Goal: Task Accomplishment & Management: Manage account settings

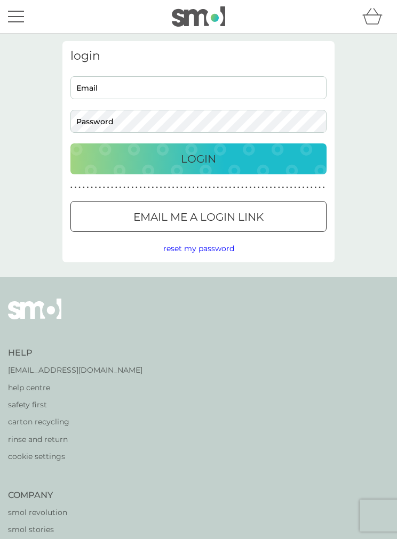
click at [132, 97] on input "Email" at bounding box center [198, 87] width 256 height 23
type input "[EMAIL_ADDRESS][DOMAIN_NAME]"
click at [183, 169] on button "Login" at bounding box center [198, 158] width 256 height 31
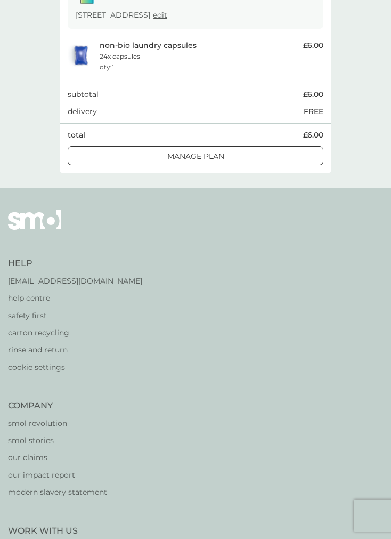
scroll to position [185, 0]
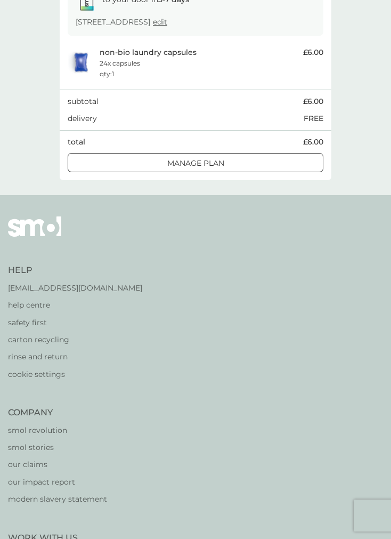
click at [191, 172] on button "Manage plan" at bounding box center [196, 162] width 256 height 19
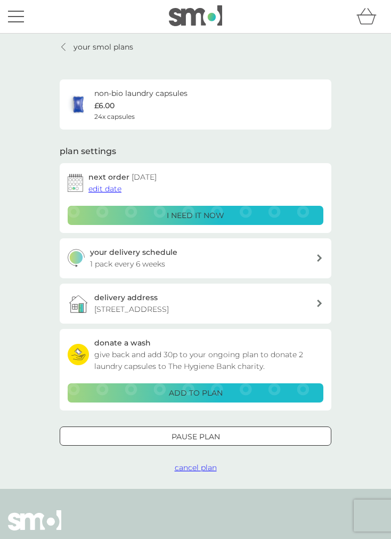
click at [306, 262] on div "your delivery schedule 1 pack every 6 weeks" at bounding box center [203, 258] width 227 height 24
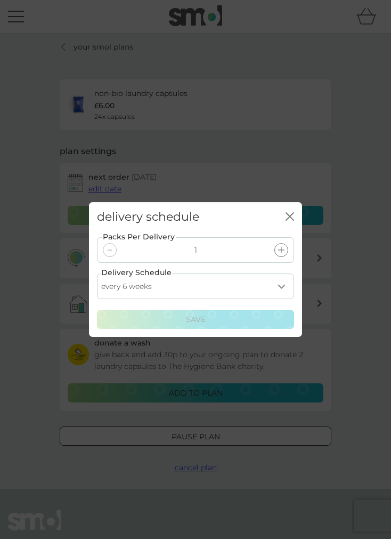
click at [276, 298] on select "every 1 week every 2 weeks every 3 weeks every 4 weeks every 5 weeks every 6 we…" at bounding box center [195, 287] width 197 height 26
select select "84"
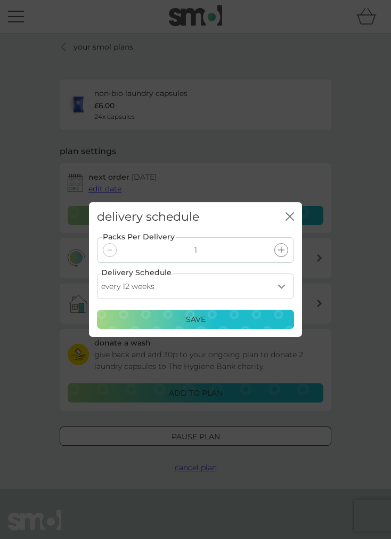
click at [186, 325] on p "Save" at bounding box center [196, 319] width 20 height 12
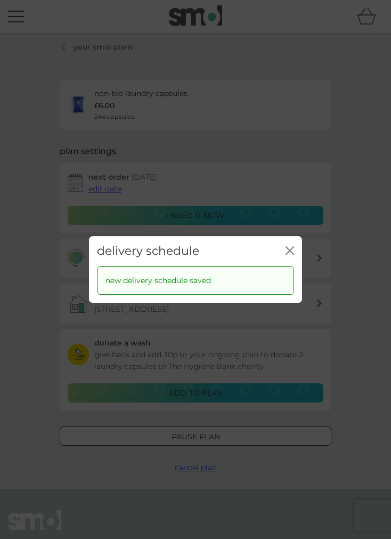
click at [282, 266] on div "delivery schedule close" at bounding box center [195, 251] width 213 height 30
click at [286, 256] on button "close" at bounding box center [290, 251] width 9 height 10
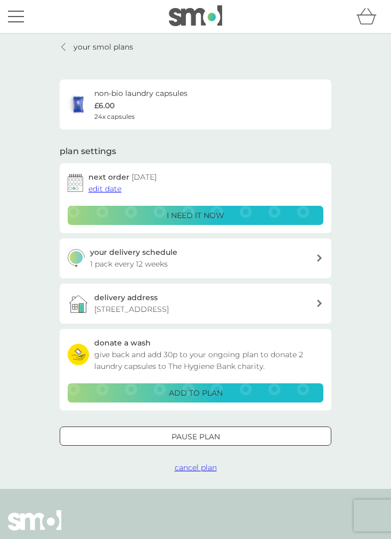
click at [5, 19] on div at bounding box center [195, 17] width 391 height 34
click at [18, 22] on div "menu" at bounding box center [16, 22] width 16 height 2
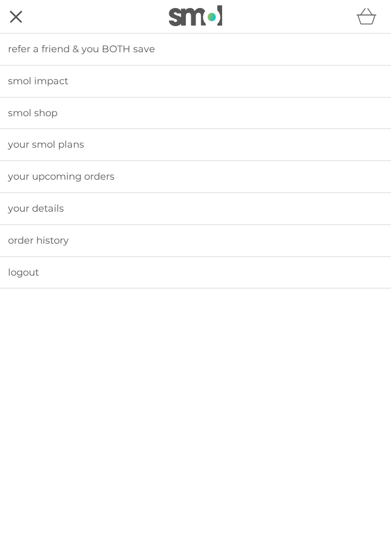
click at [24, 279] on link "logout" at bounding box center [195, 272] width 391 height 31
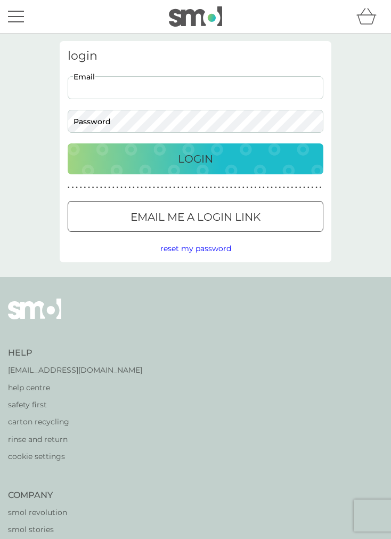
click at [129, 94] on input "Email" at bounding box center [196, 87] width 256 height 23
